Goal: Transaction & Acquisition: Book appointment/travel/reservation

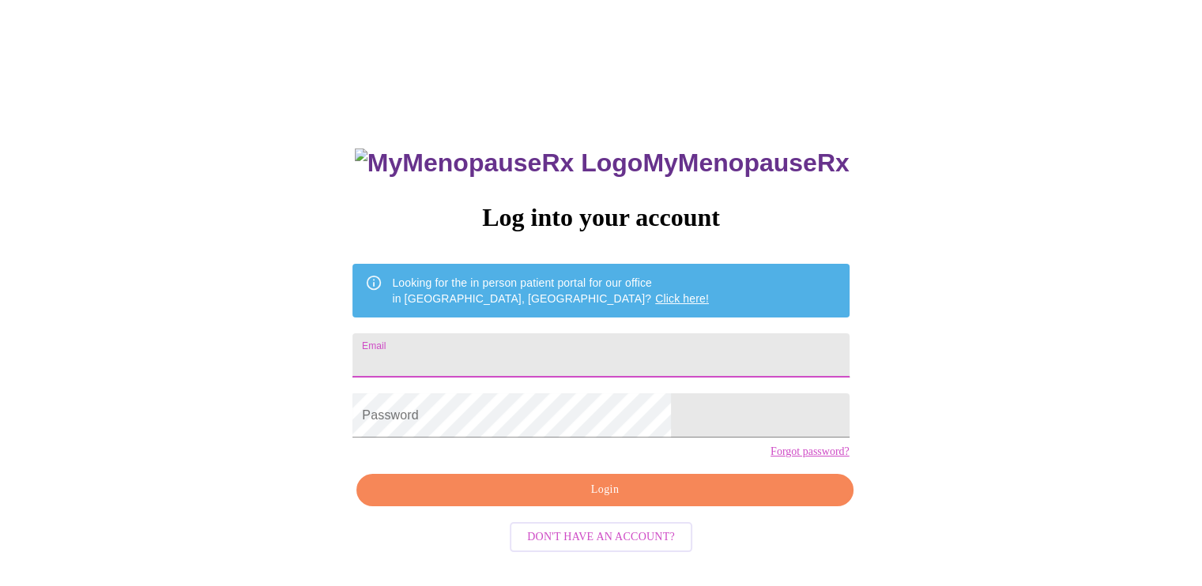
click at [594, 350] on input "Email" at bounding box center [600, 355] width 496 height 44
click at [578, 363] on input "Email" at bounding box center [600, 355] width 496 height 44
click at [496, 359] on input "Email" at bounding box center [600, 355] width 496 height 44
type input "[EMAIL_ADDRESS][DOMAIN_NAME]"
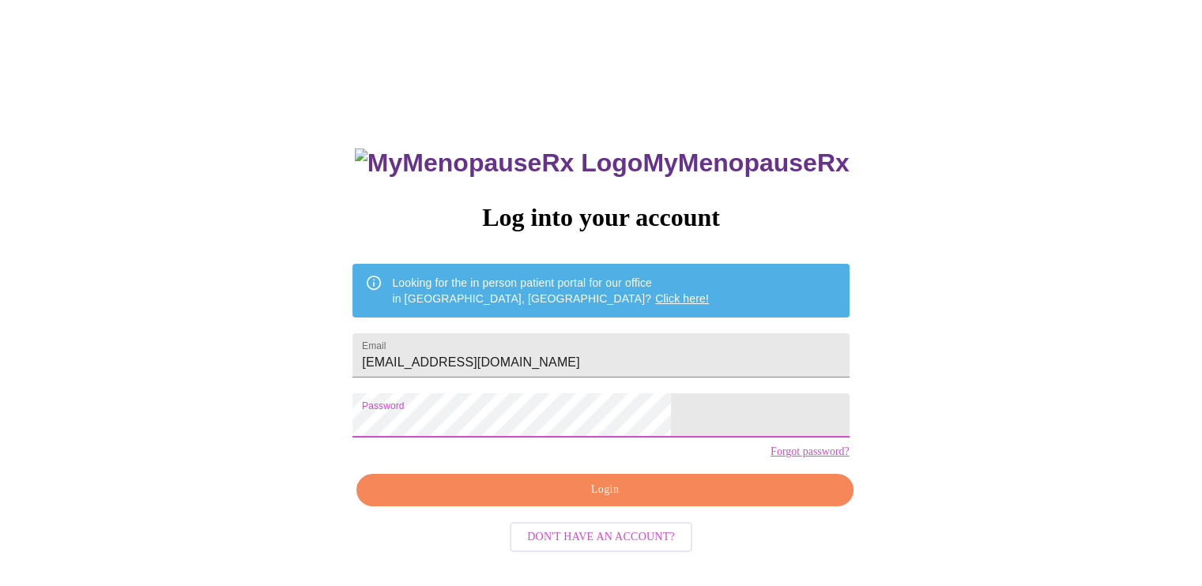
click at [583, 500] on span "Login" at bounding box center [604, 490] width 460 height 20
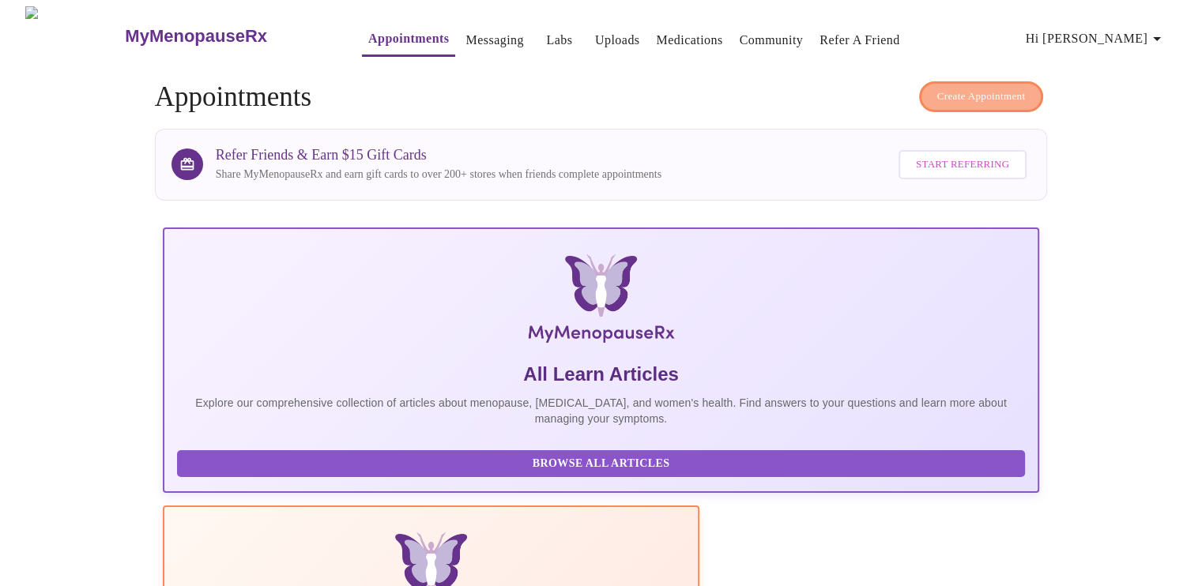
click at [979, 92] on span "Create Appointment" at bounding box center [981, 97] width 88 height 18
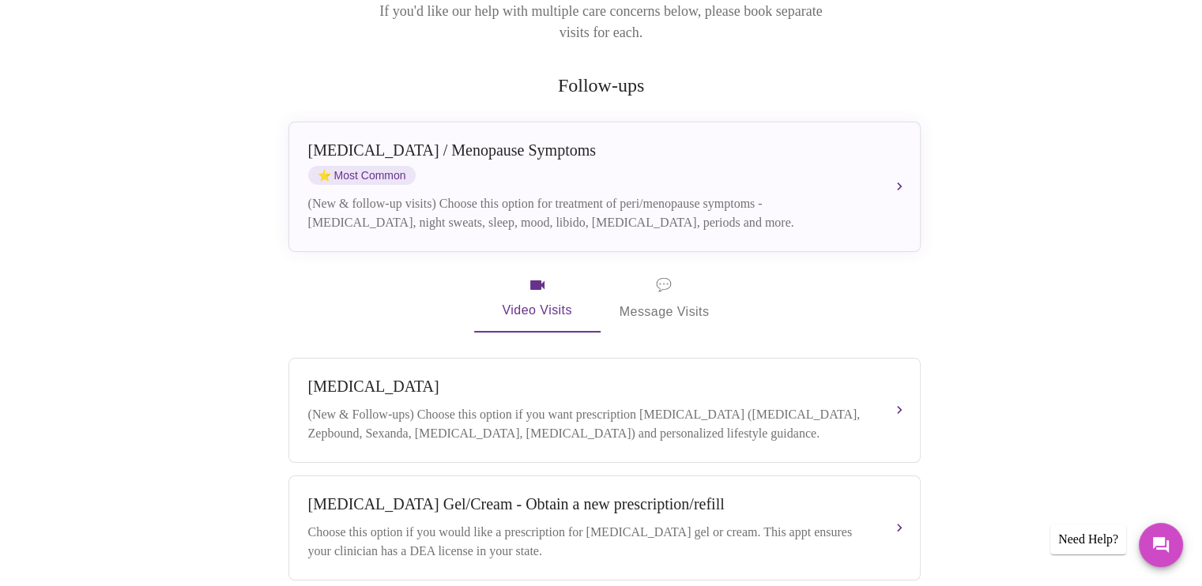
scroll to position [253, 0]
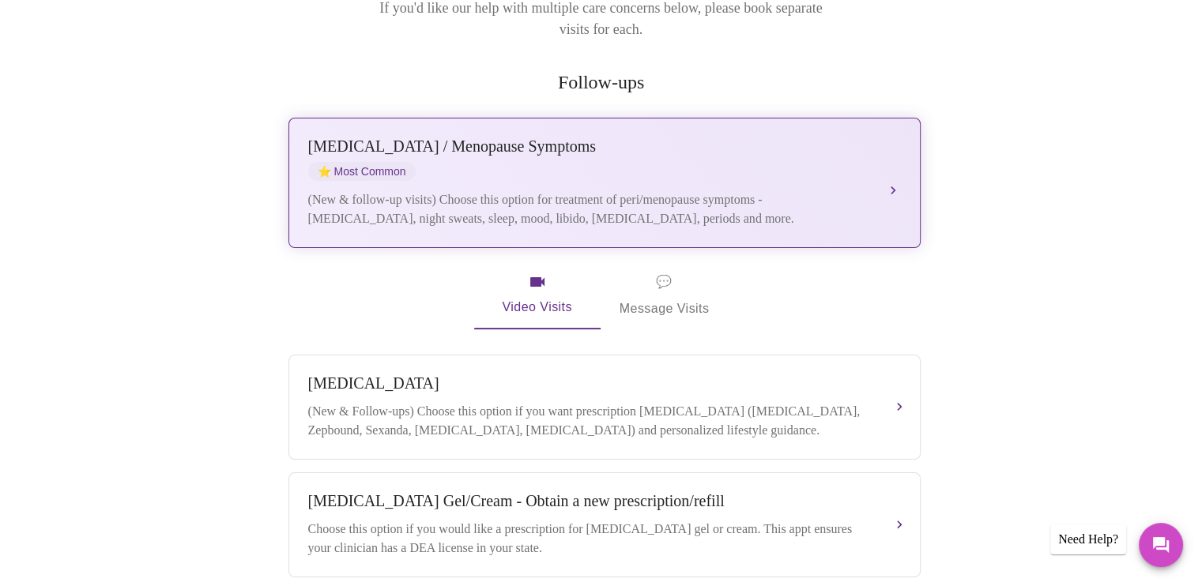
click at [866, 157] on div "[MEDICAL_DATA] / Menopause Symptoms ⭐ Most Common" at bounding box center [588, 158] width 561 height 43
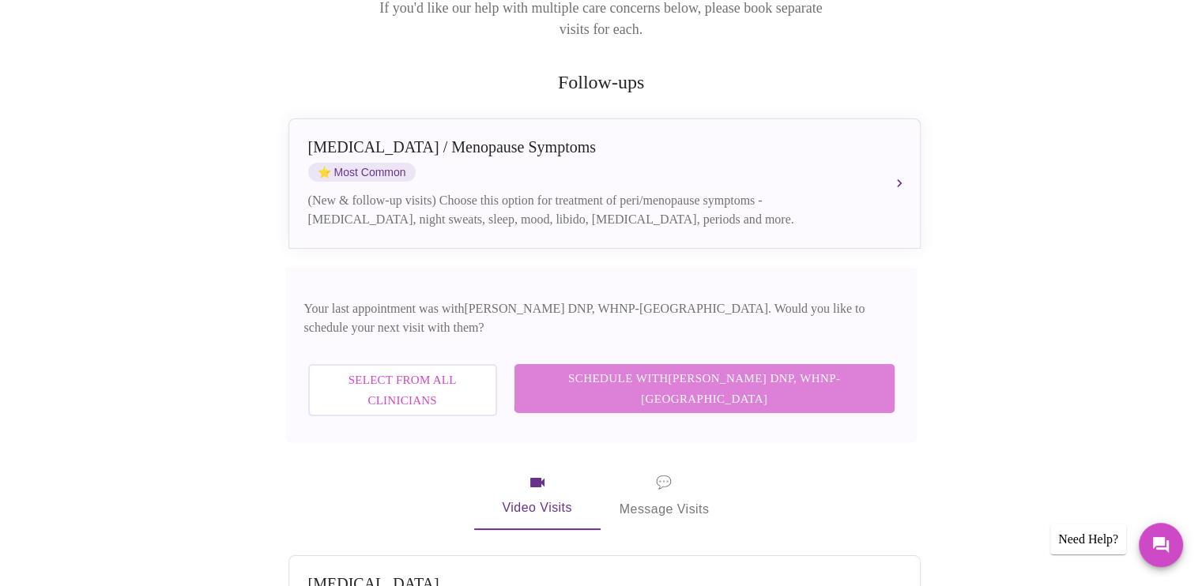
click at [854, 368] on span "Schedule with [PERSON_NAME] DNP, WHNP-BC" at bounding box center [704, 389] width 348 height 42
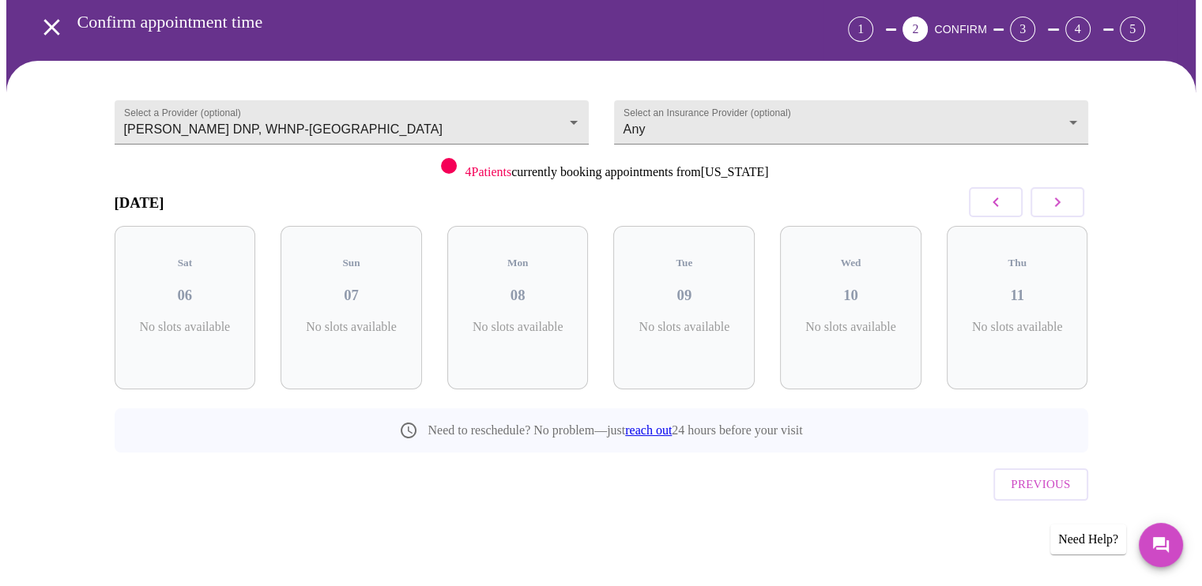
scroll to position [33, 0]
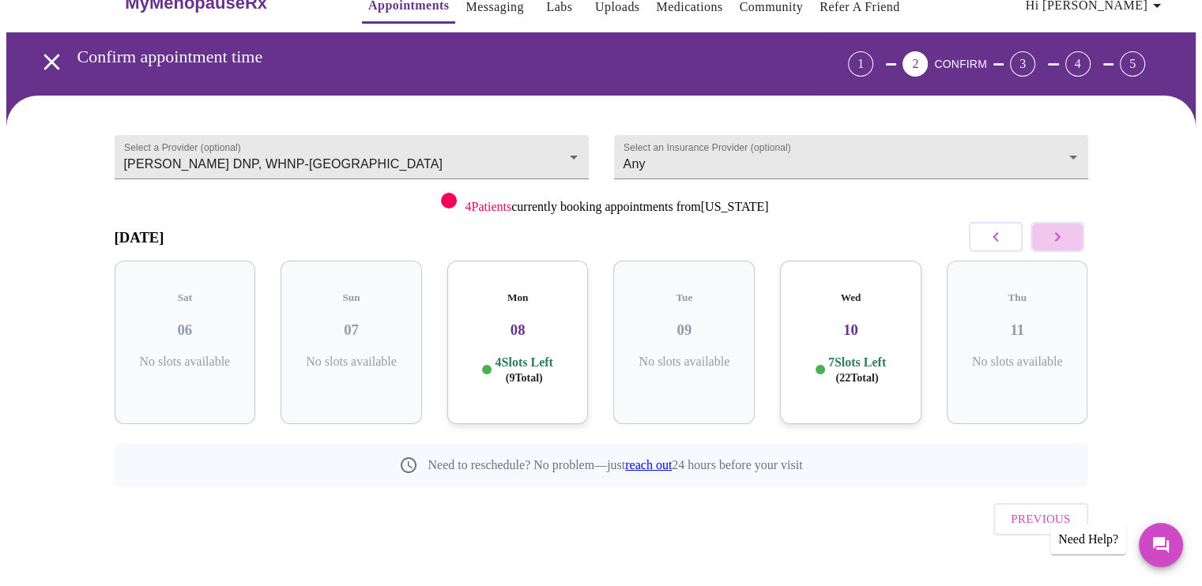
click at [1055, 239] on icon "button" at bounding box center [1057, 236] width 6 height 9
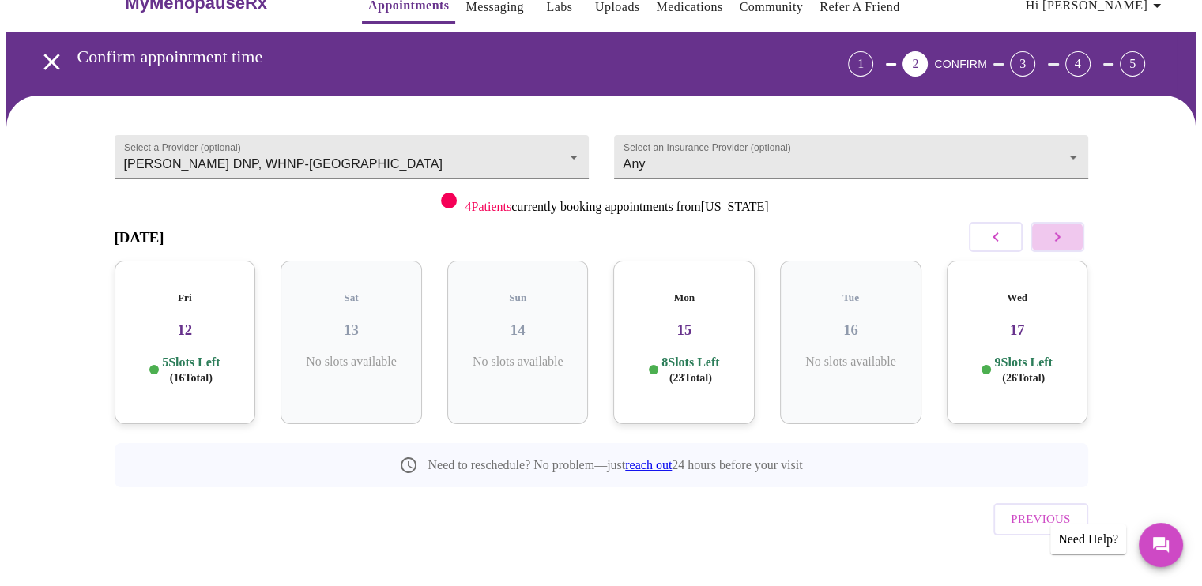
click at [1055, 239] on icon "button" at bounding box center [1057, 236] width 6 height 9
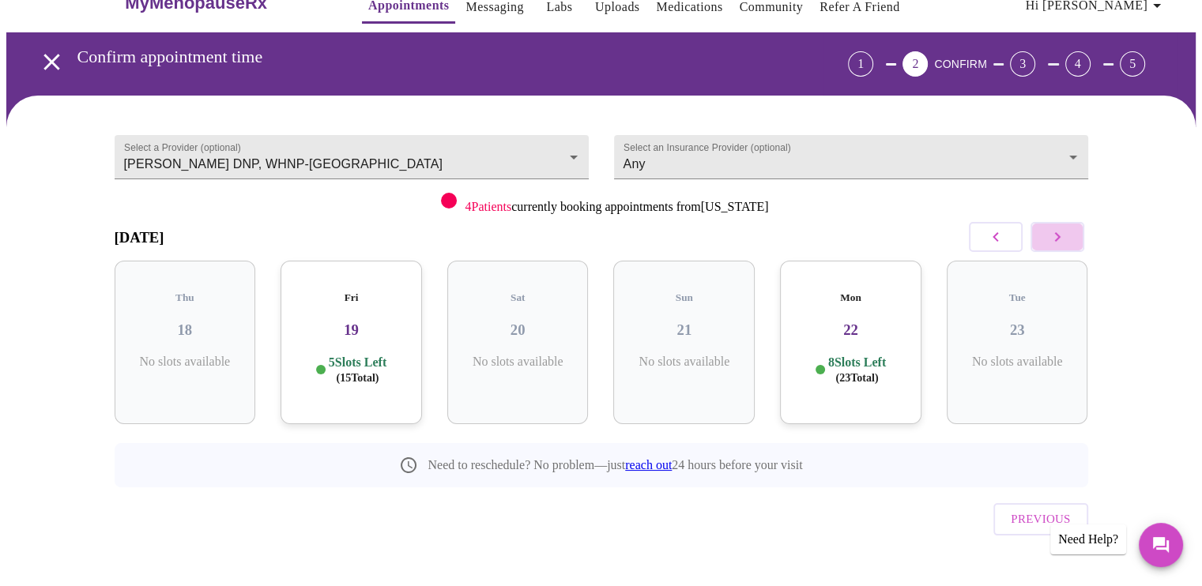
click at [1055, 239] on icon "button" at bounding box center [1057, 236] width 6 height 9
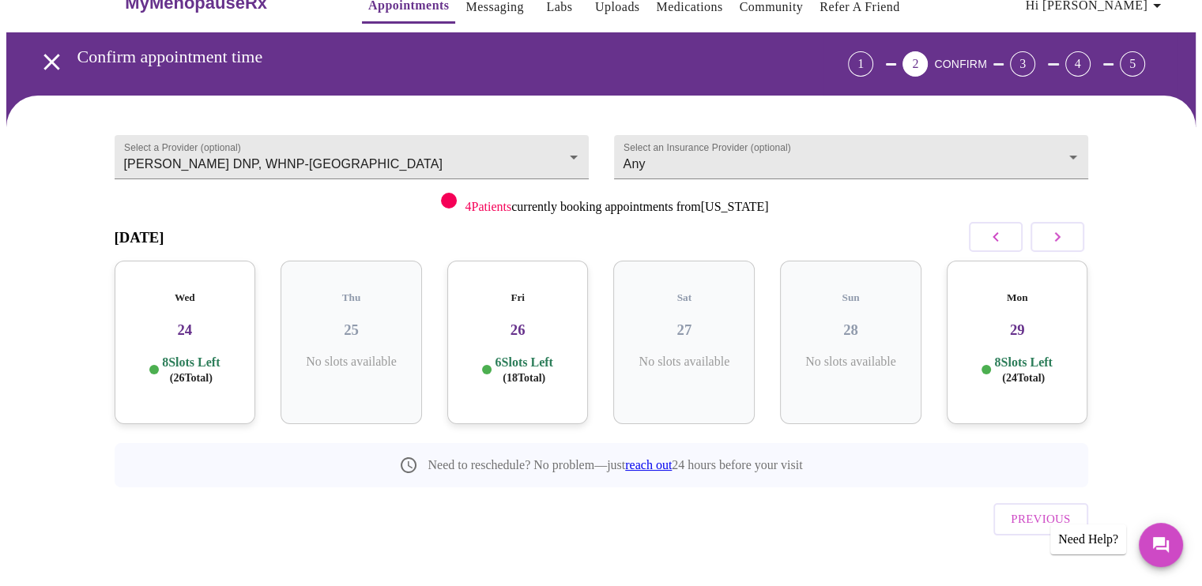
click at [1055, 239] on icon "button" at bounding box center [1057, 236] width 6 height 9
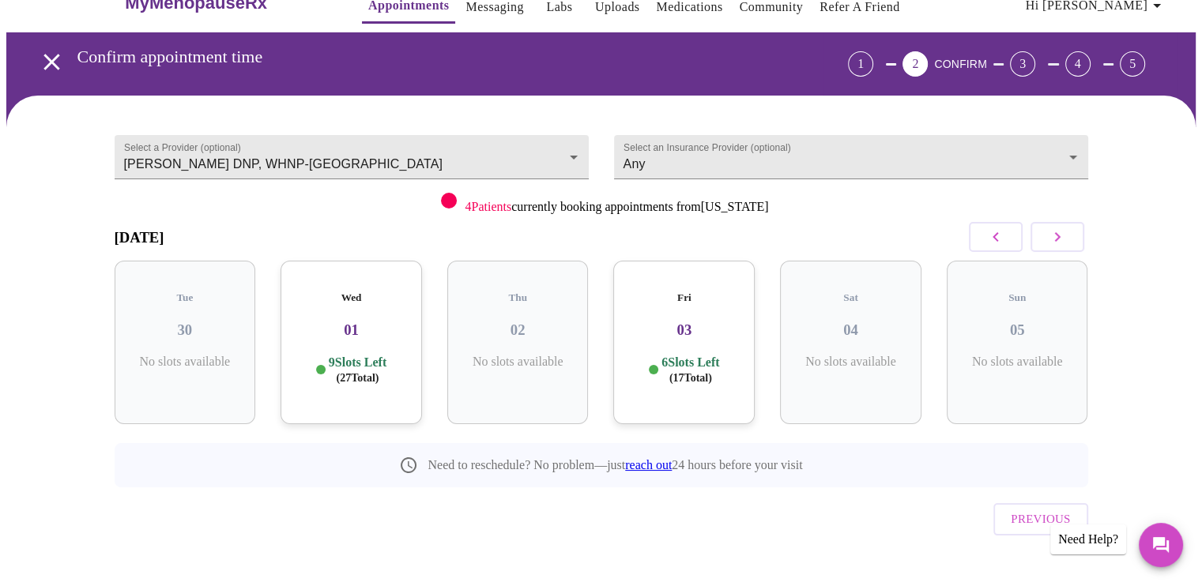
click at [1055, 239] on icon "button" at bounding box center [1057, 236] width 6 height 9
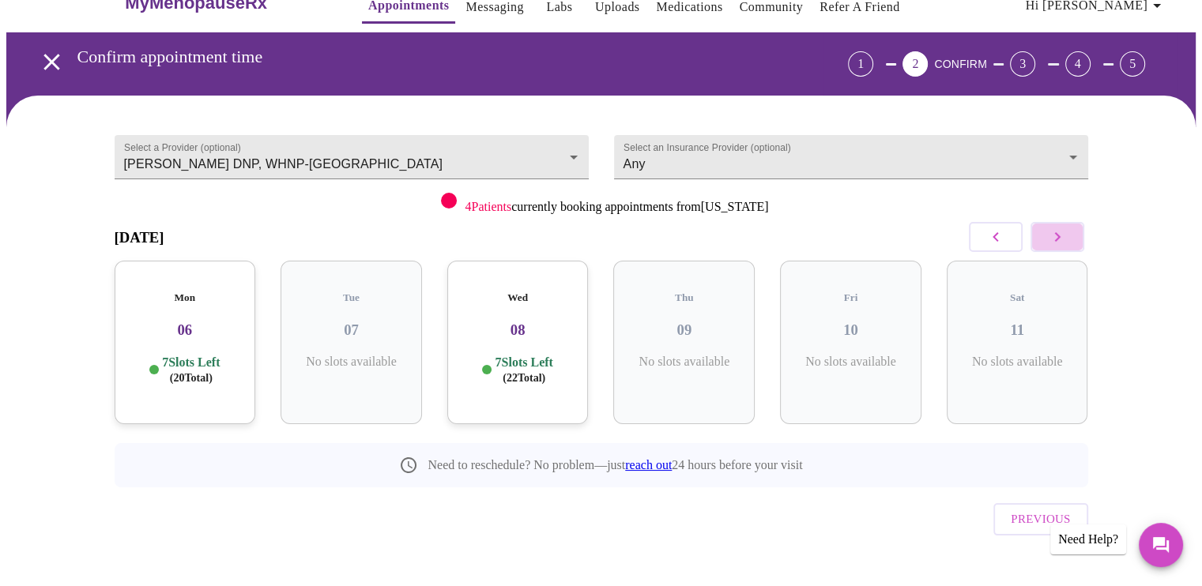
click at [1065, 236] on icon "button" at bounding box center [1056, 237] width 19 height 19
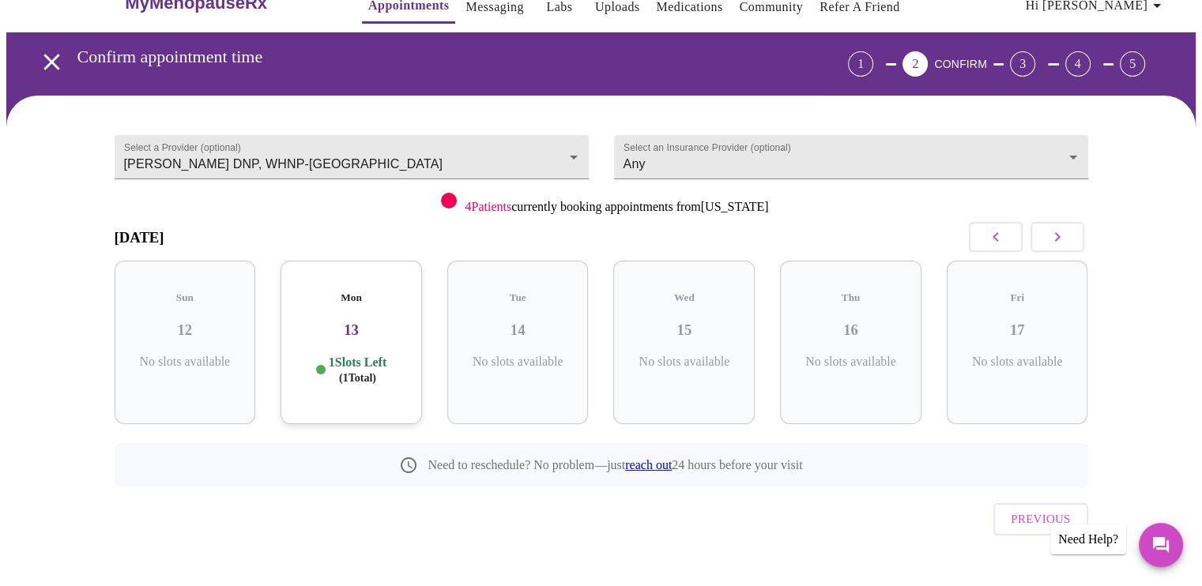
click at [1065, 236] on icon "button" at bounding box center [1056, 237] width 19 height 19
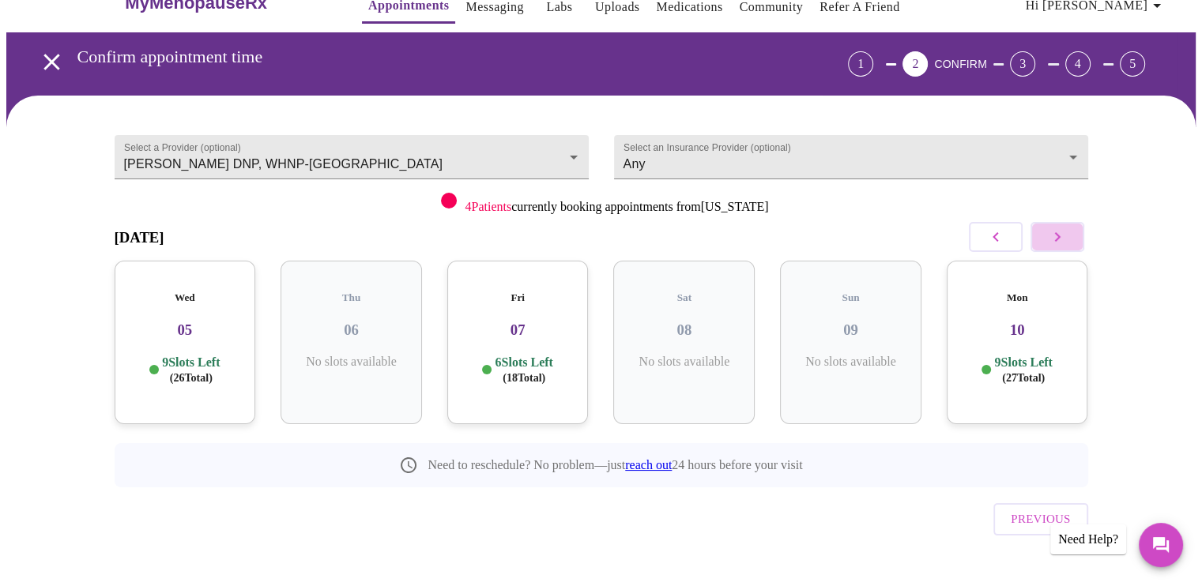
click at [1065, 236] on icon "button" at bounding box center [1056, 237] width 19 height 19
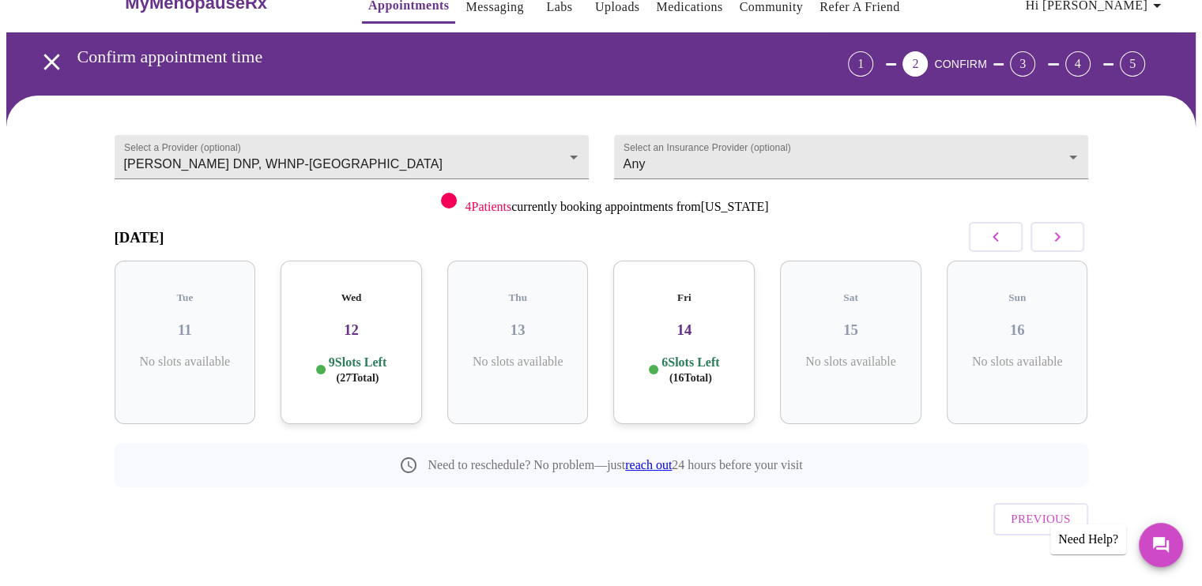
click at [995, 231] on icon "button" at bounding box center [995, 237] width 19 height 19
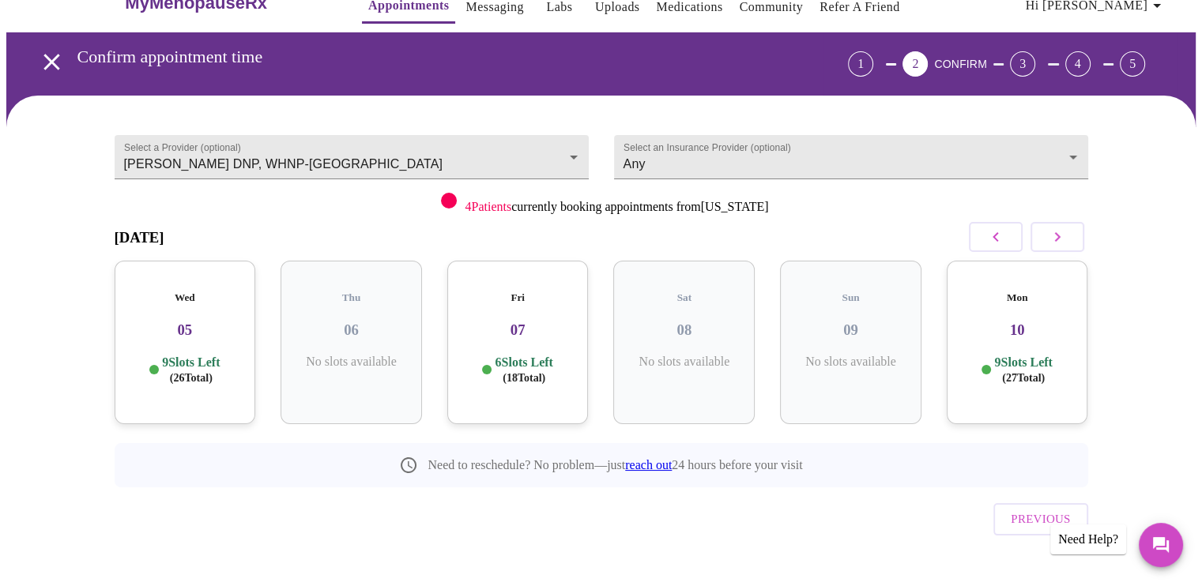
click at [1013, 322] on h3 "10" at bounding box center [1017, 330] width 116 height 17
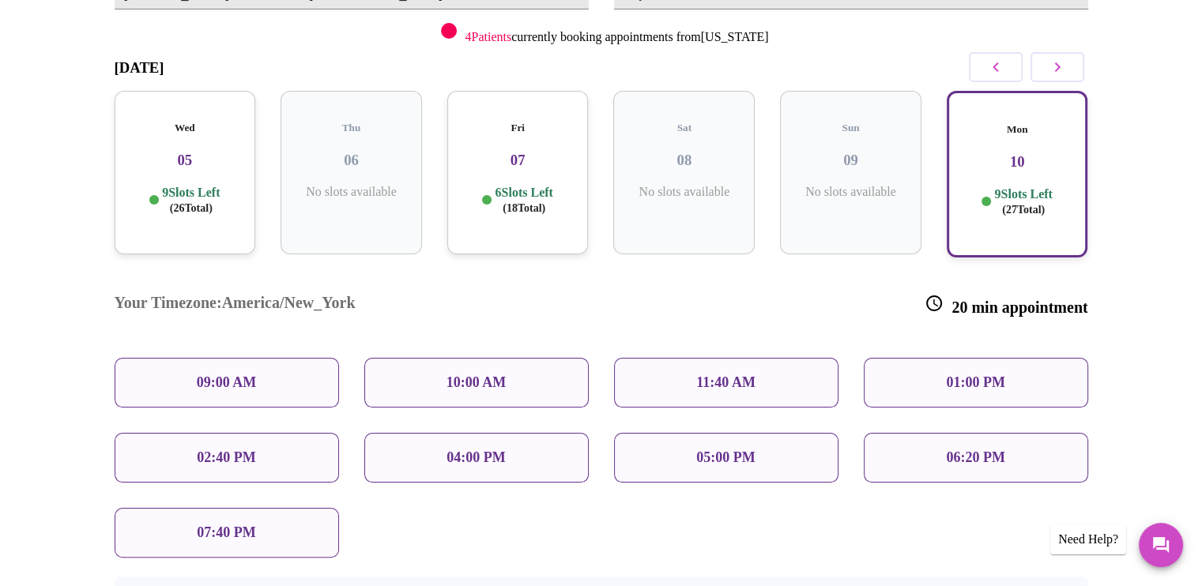
scroll to position [220, 0]
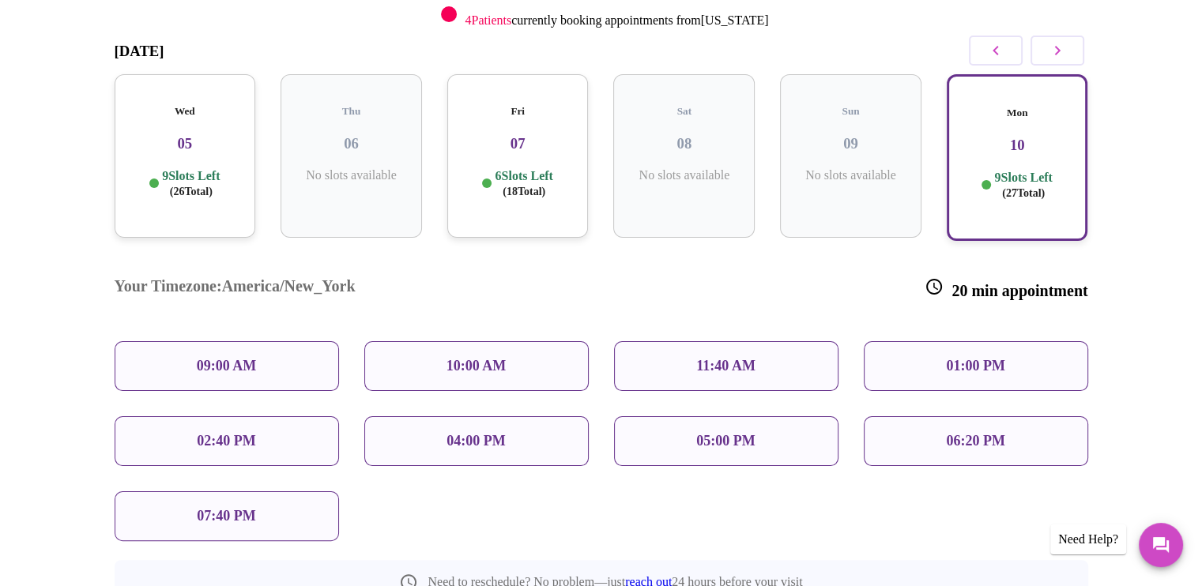
click at [527, 135] on h3 "07" at bounding box center [518, 143] width 116 height 17
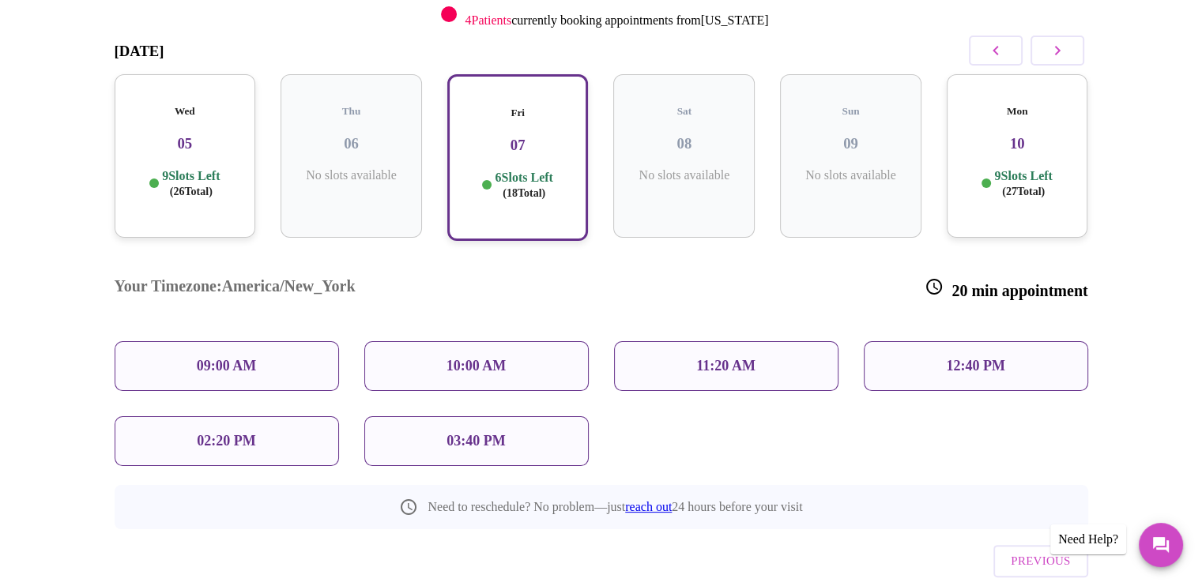
click at [472, 433] on p "03:40 PM" at bounding box center [475, 441] width 58 height 17
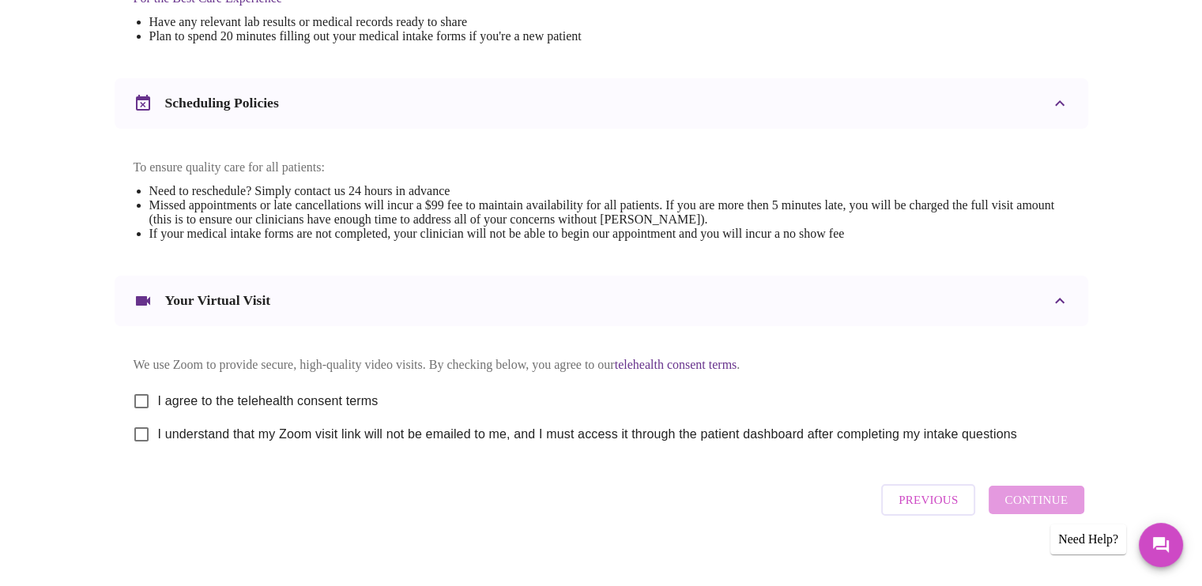
scroll to position [558, 0]
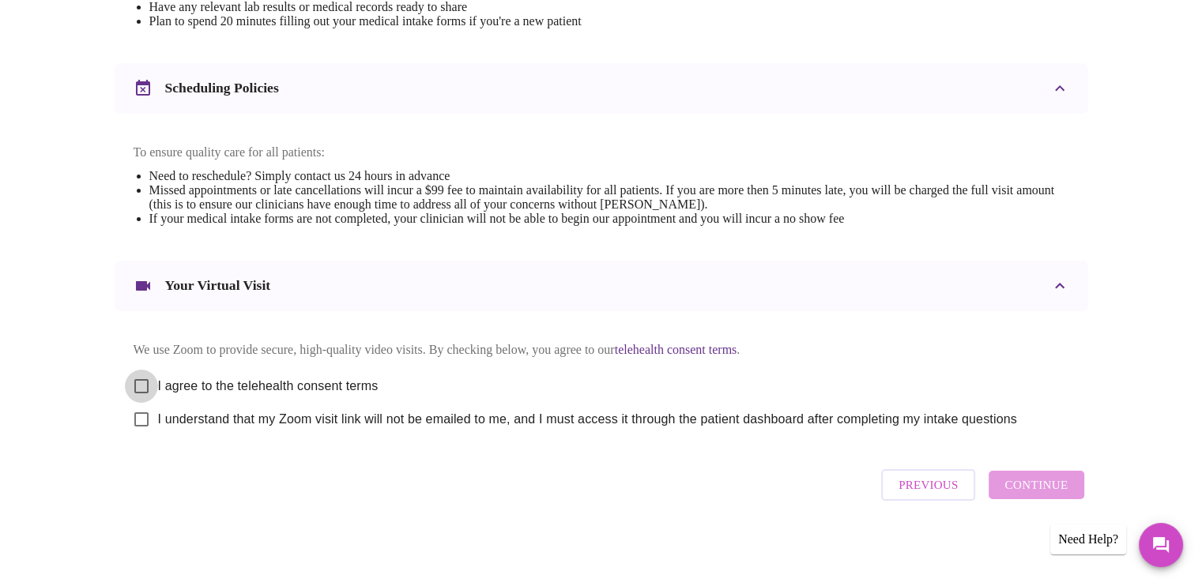
click at [141, 384] on input "I agree to the telehealth consent terms" at bounding box center [141, 386] width 33 height 33
checkbox input "true"
click at [140, 421] on input "I understand that my Zoom visit link will not be emailed to me, and I must acce…" at bounding box center [141, 419] width 33 height 33
checkbox input "true"
click at [1021, 488] on span "Continue" at bounding box center [1035, 485] width 63 height 21
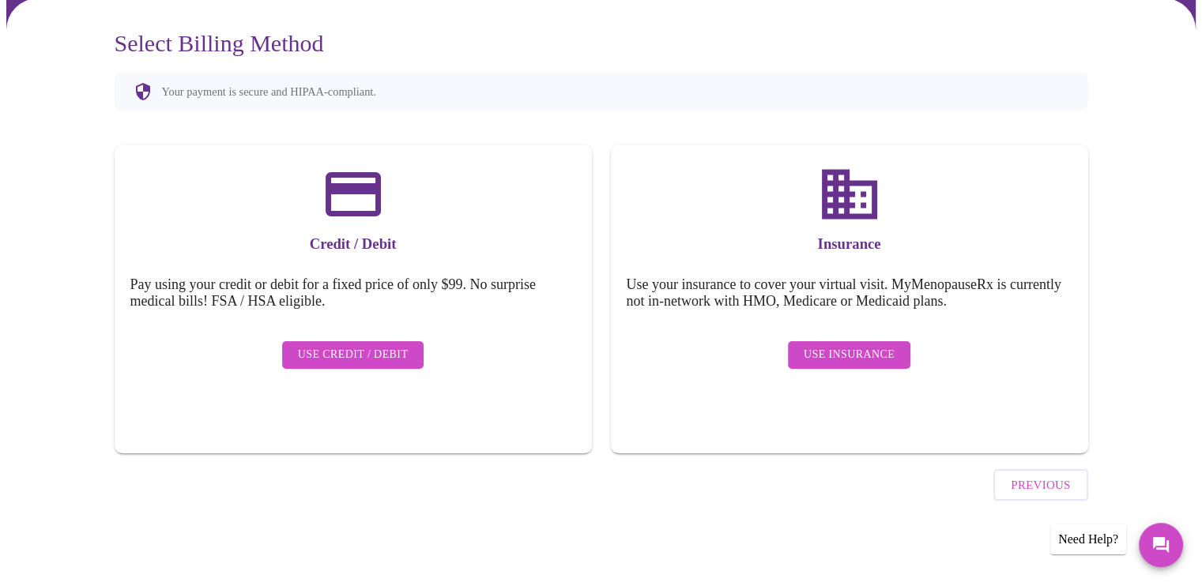
scroll to position [85, 0]
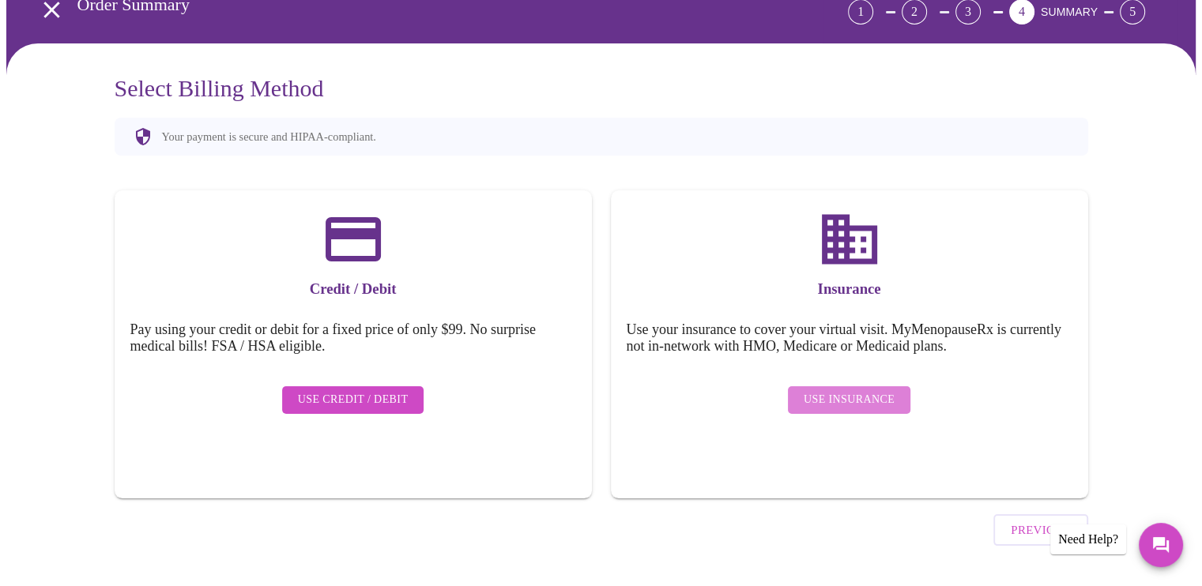
click at [890, 390] on span "Use Insurance" at bounding box center [848, 400] width 91 height 20
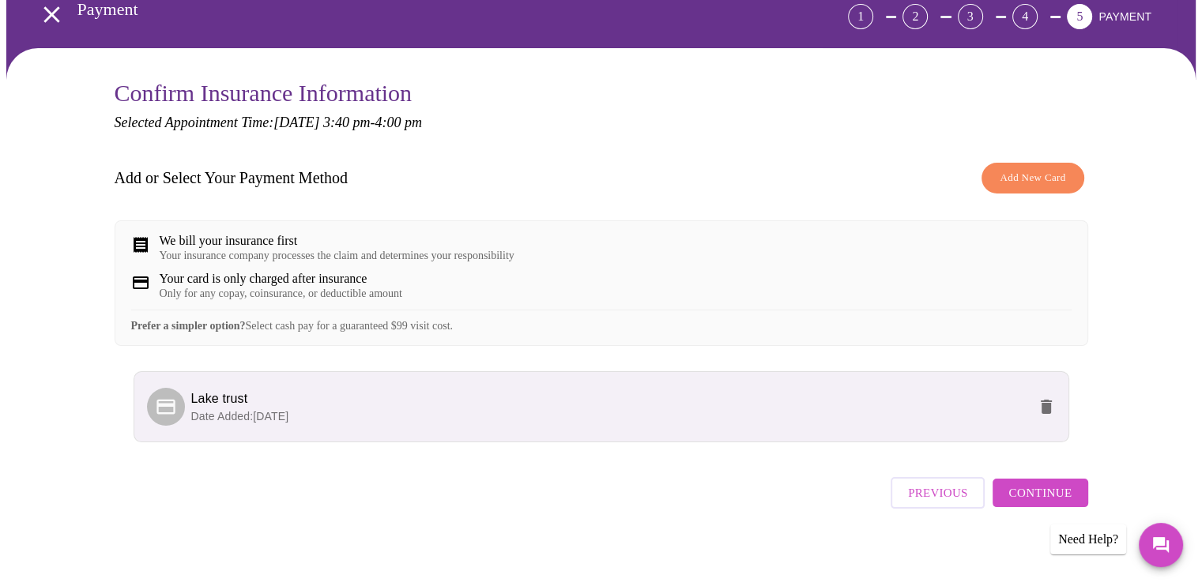
scroll to position [99, 0]
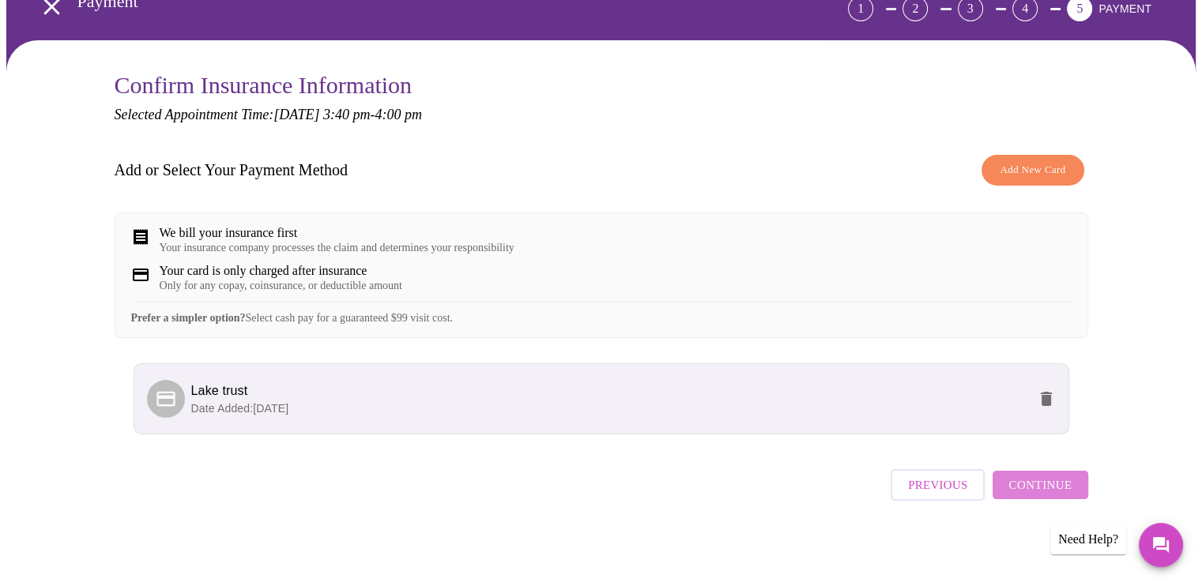
click at [1048, 495] on span "Continue" at bounding box center [1039, 485] width 63 height 21
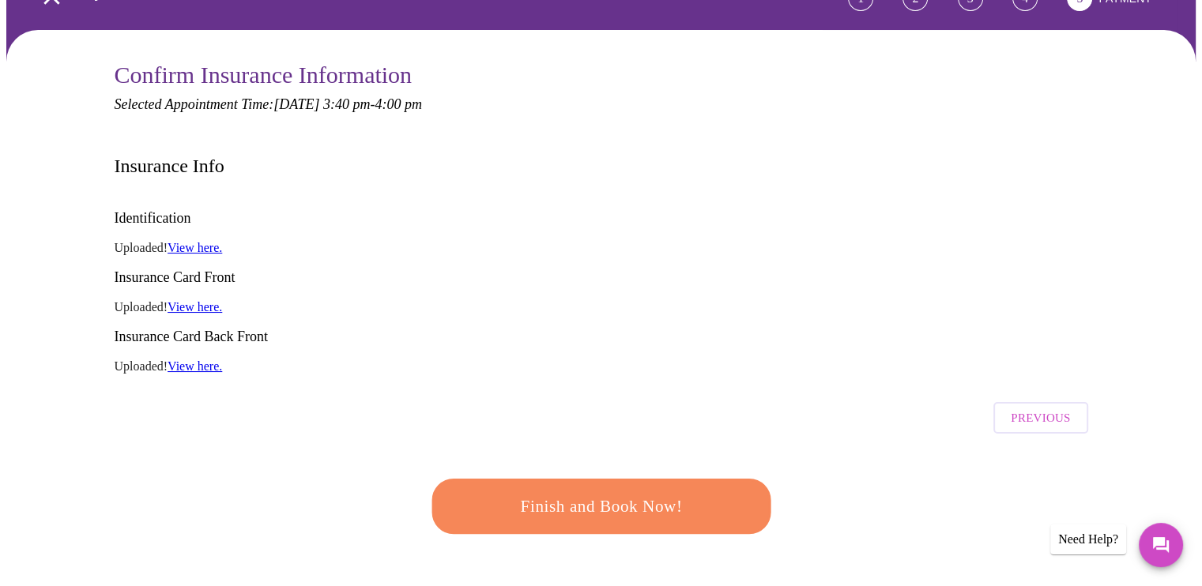
click at [668, 491] on span "Finish and Book Now!" at bounding box center [600, 506] width 307 height 31
